Goal: Task Accomplishment & Management: Use online tool/utility

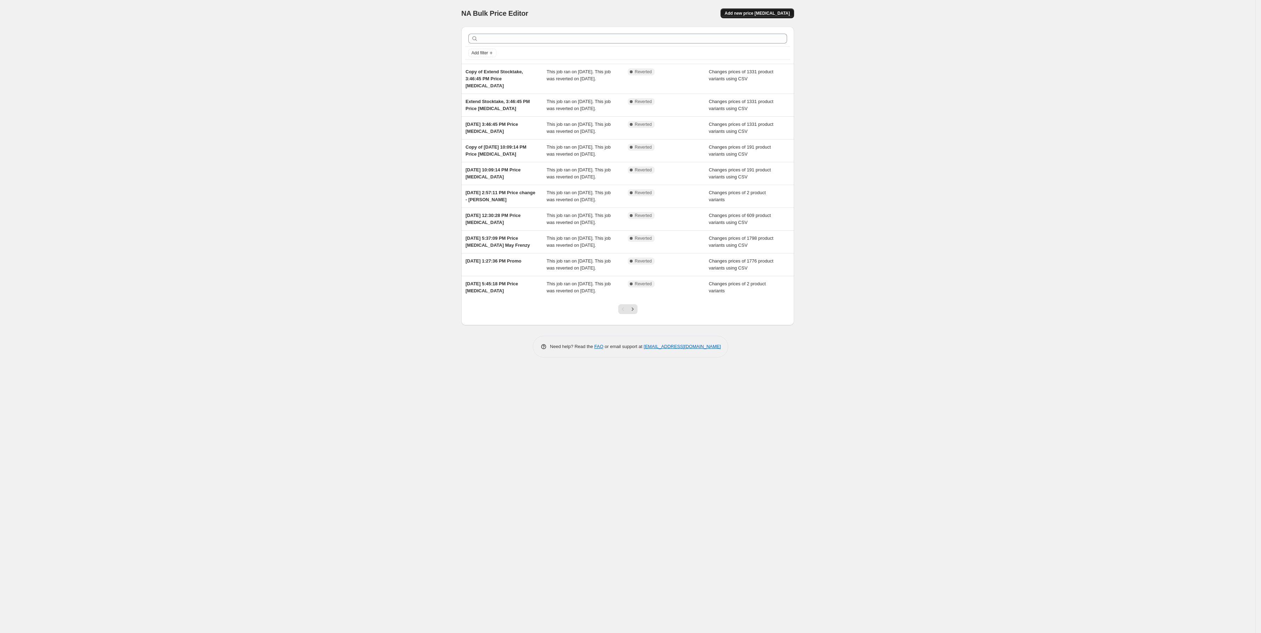
click at [769, 12] on span "Add new price [MEDICAL_DATA]" at bounding box center [757, 14] width 65 height 6
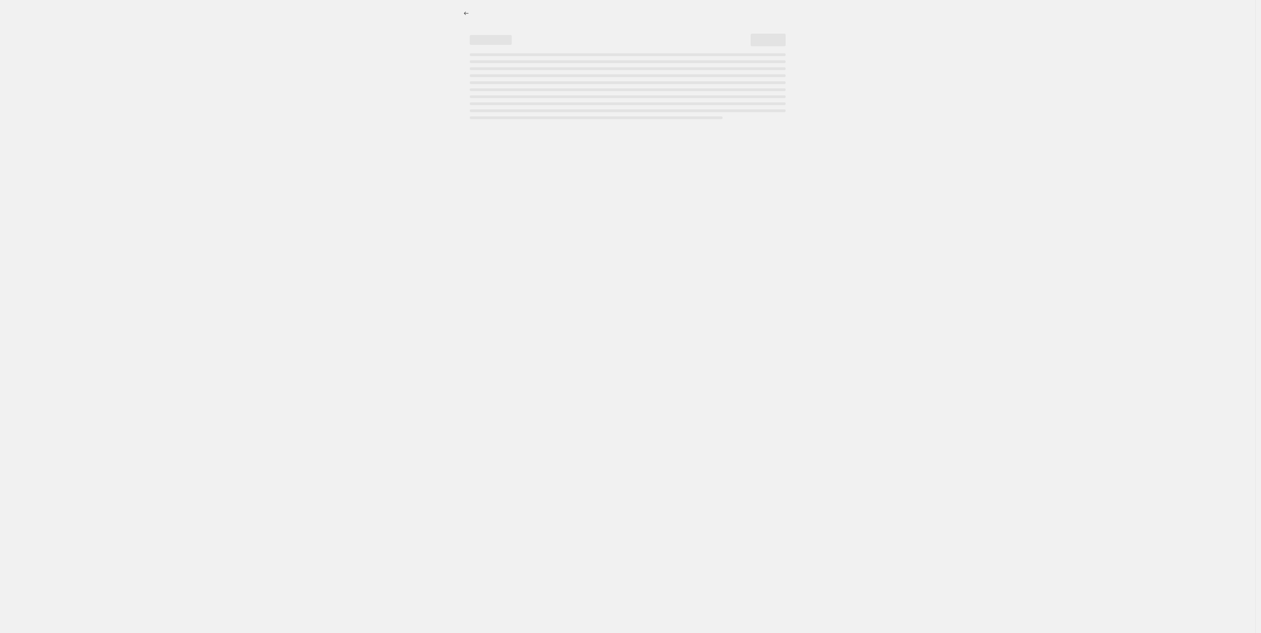
select select "percentage"
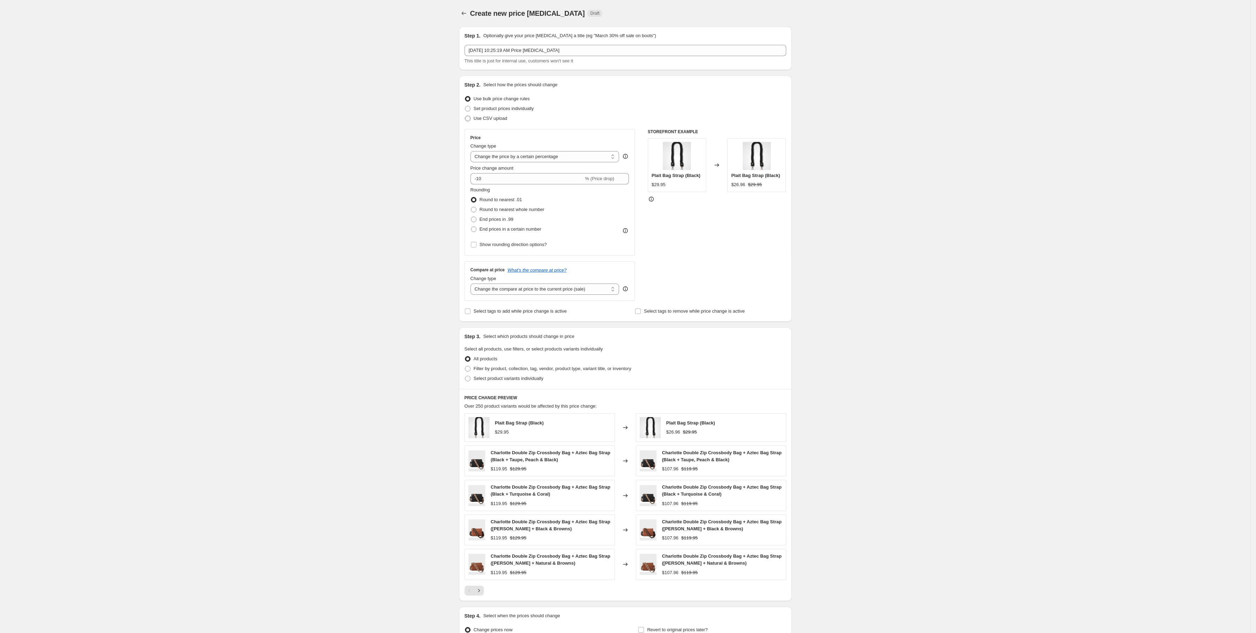
click at [490, 119] on span "Use CSV upload" at bounding box center [491, 118] width 34 height 5
click at [465, 116] on input "Use CSV upload" at bounding box center [465, 116] width 0 height 0
radio input "true"
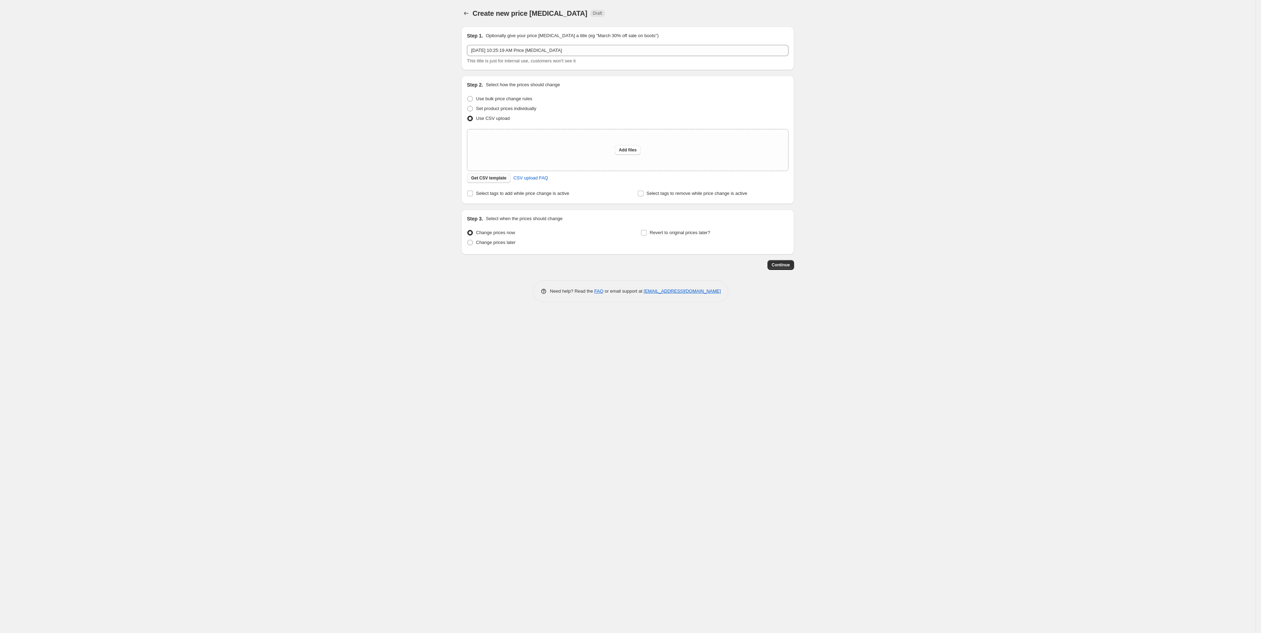
click at [492, 178] on span "Get CSV template" at bounding box center [488, 178] width 35 height 6
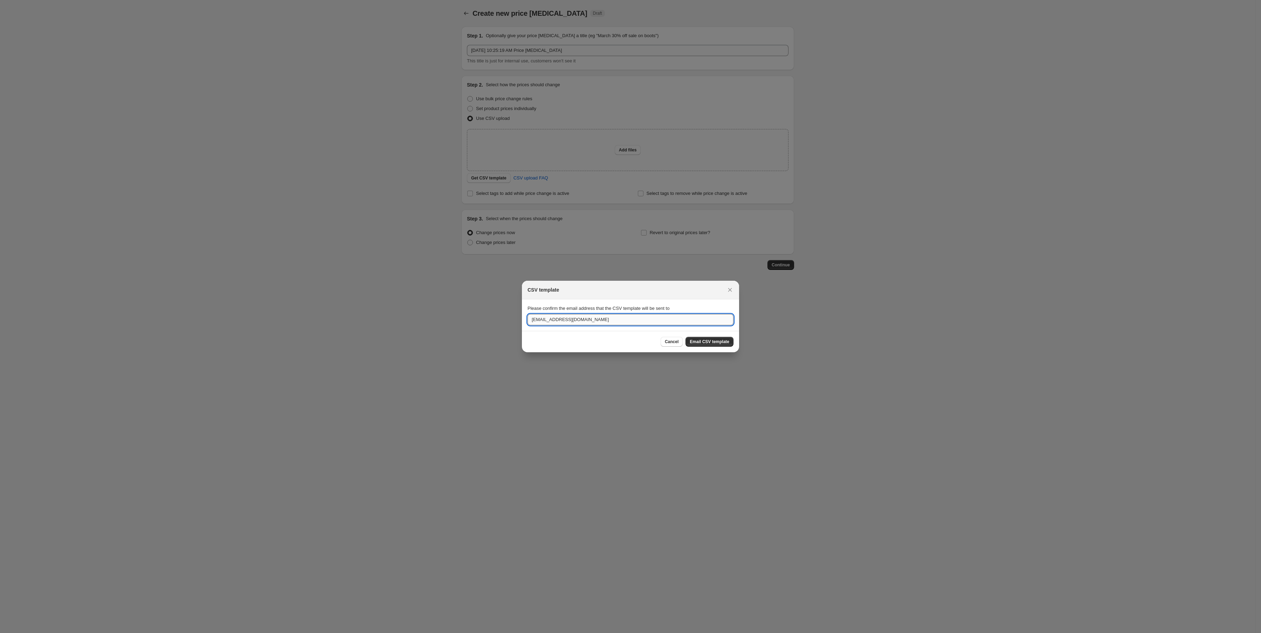
click at [538, 319] on input "[EMAIL_ADDRESS][DOMAIN_NAME]" at bounding box center [631, 319] width 206 height 11
drag, startPoint x: 539, startPoint y: 319, endPoint x: 486, endPoint y: 315, distance: 52.7
click at [486, 632] on div "CSV template Please confirm the email address that the CSV template will be sen…" at bounding box center [630, 633] width 1261 height 0
type input "[PERSON_NAME][EMAIL_ADDRESS][DOMAIN_NAME]"
click at [706, 342] on span "Email CSV template" at bounding box center [710, 342] width 40 height 6
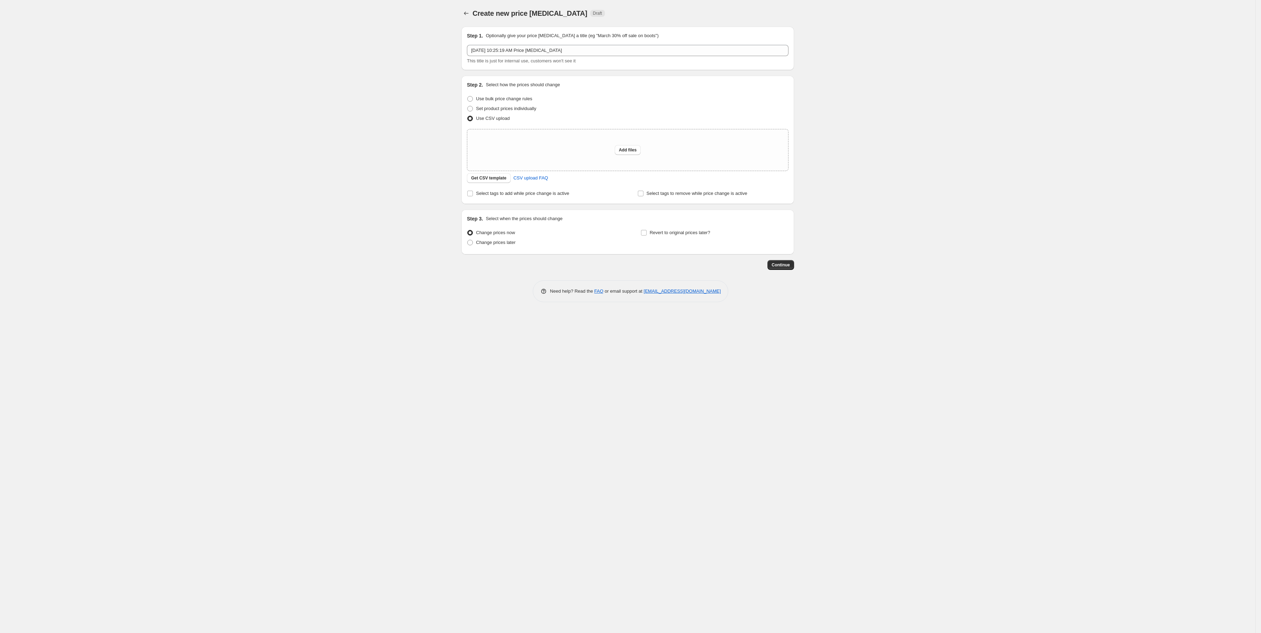
click at [445, 430] on div "Create new price [MEDICAL_DATA]. This page is ready Create new price [MEDICAL_D…" at bounding box center [628, 316] width 1256 height 633
